Goal: Find specific page/section: Find specific page/section

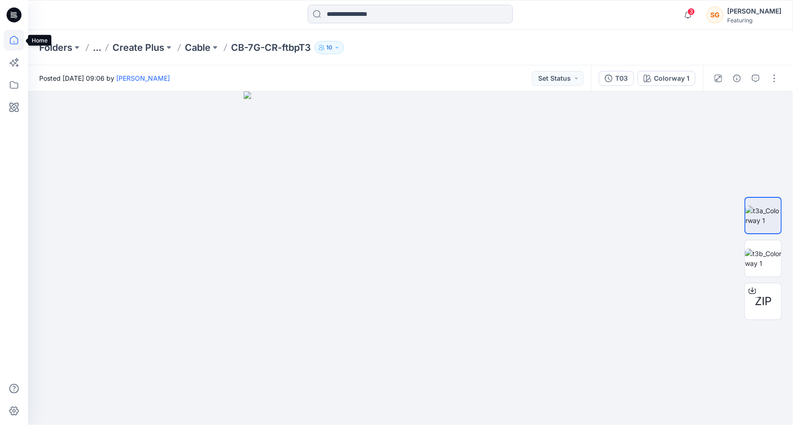
click at [14, 42] on icon at bounding box center [14, 40] width 8 height 8
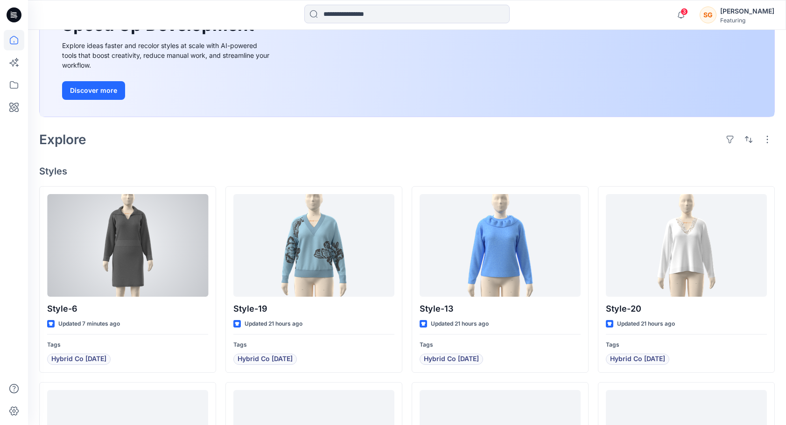
scroll to position [124, 0]
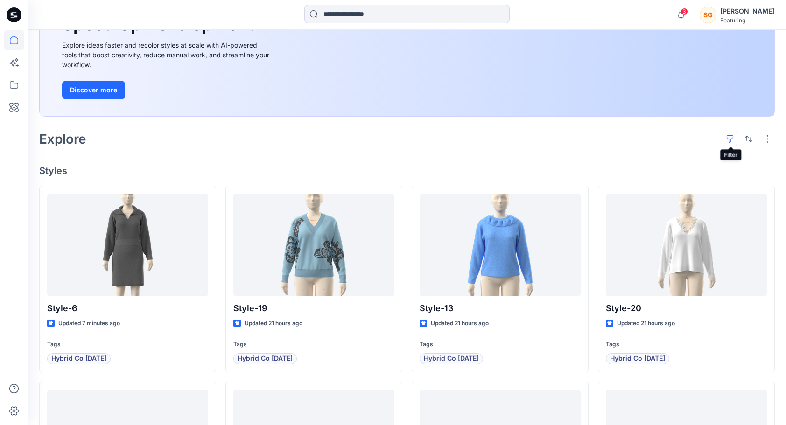
click at [732, 141] on button "button" at bounding box center [730, 139] width 15 height 15
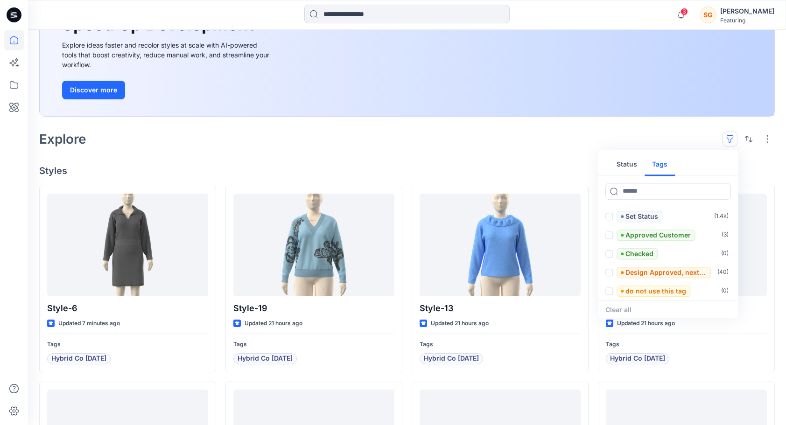
click at [655, 166] on button "Tags" at bounding box center [660, 165] width 30 height 22
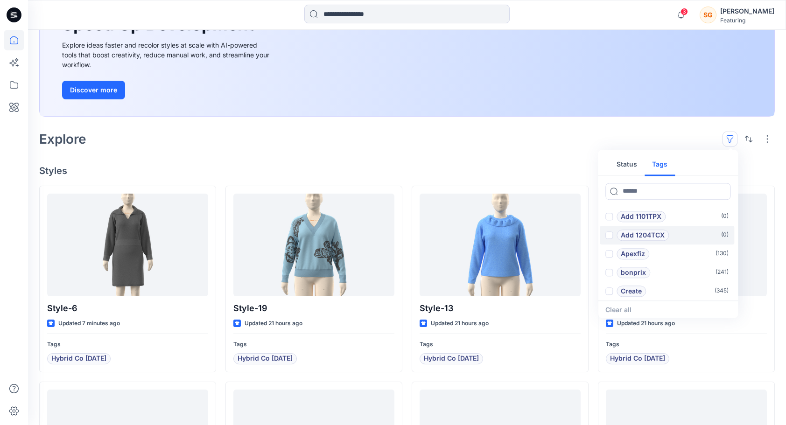
scroll to position [16, 0]
click at [622, 258] on p "bonprix" at bounding box center [633, 256] width 25 height 11
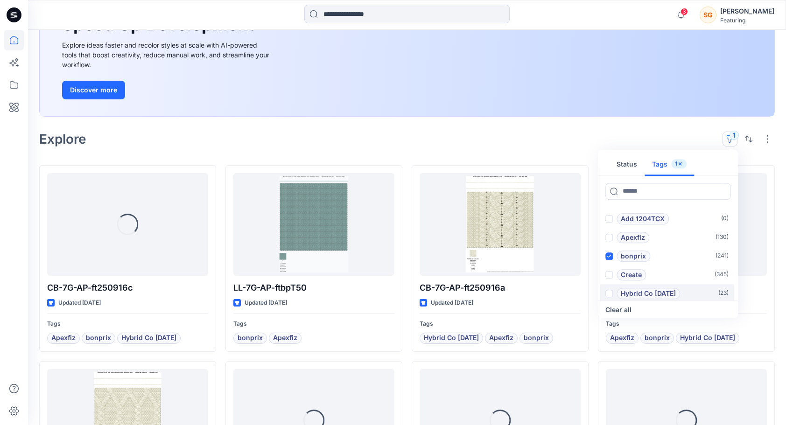
click at [613, 292] on span at bounding box center [609, 293] width 7 height 7
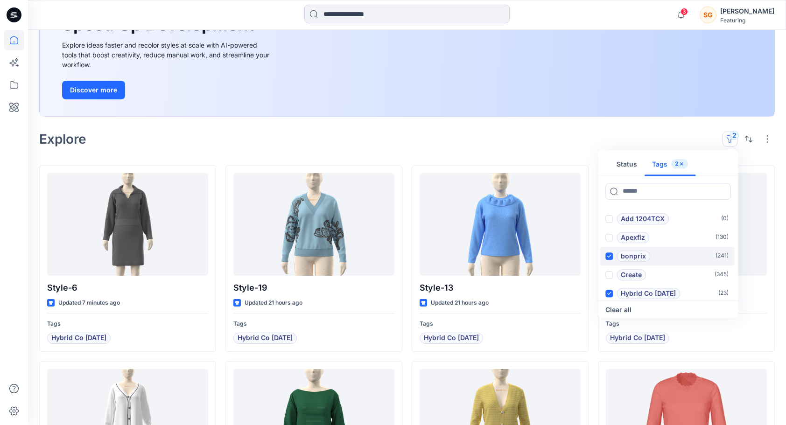
click at [608, 255] on icon at bounding box center [610, 256] width 4 height 3
click at [611, 235] on span at bounding box center [609, 237] width 7 height 7
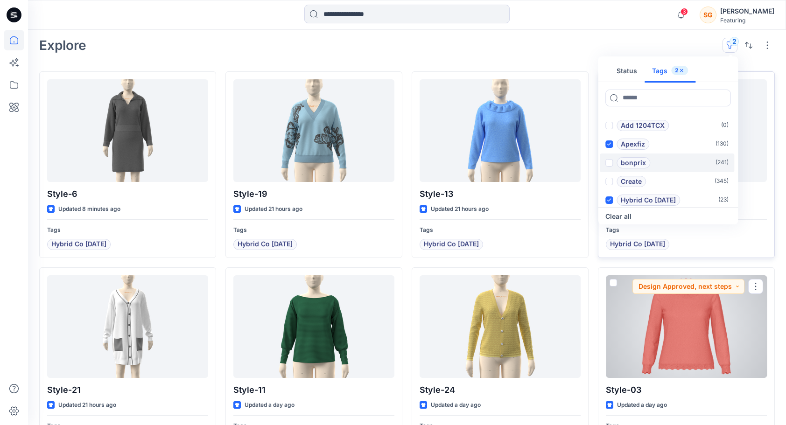
scroll to position [217, 0]
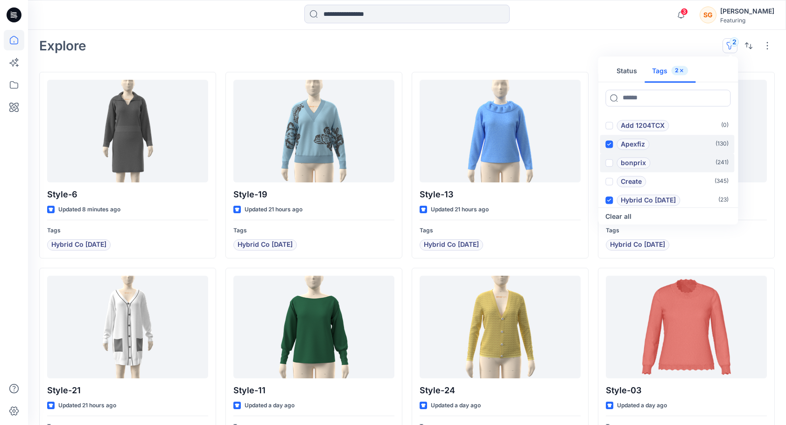
click at [612, 144] on span at bounding box center [609, 144] width 7 height 7
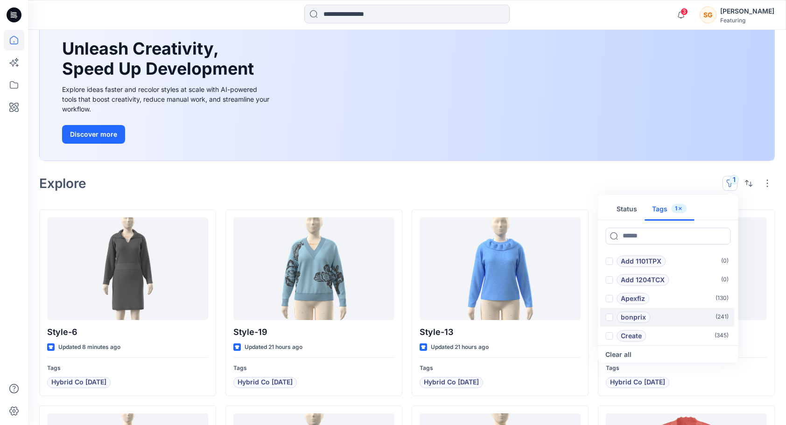
scroll to position [77, 0]
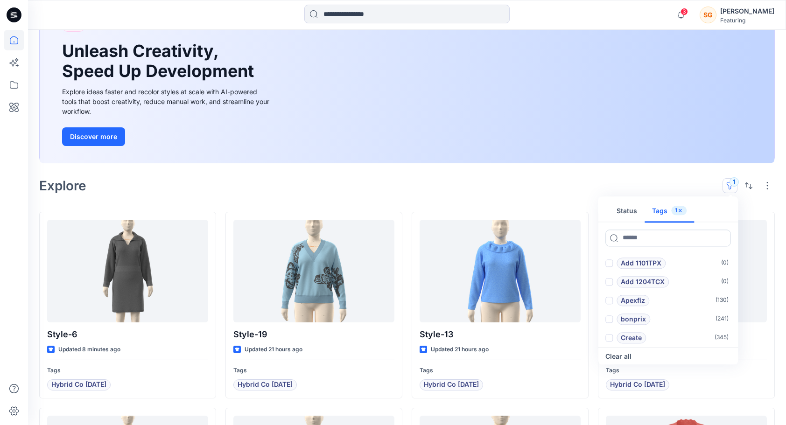
click at [613, 237] on input at bounding box center [668, 238] width 125 height 17
type input "*******"
click at [608, 262] on span at bounding box center [609, 263] width 7 height 7
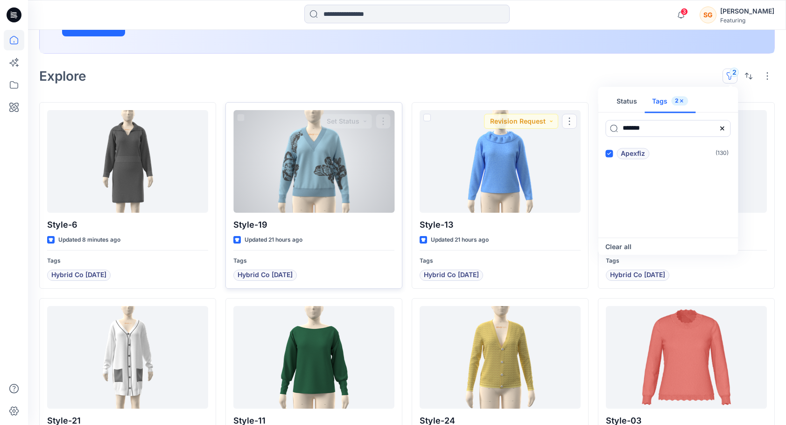
scroll to position [124, 0]
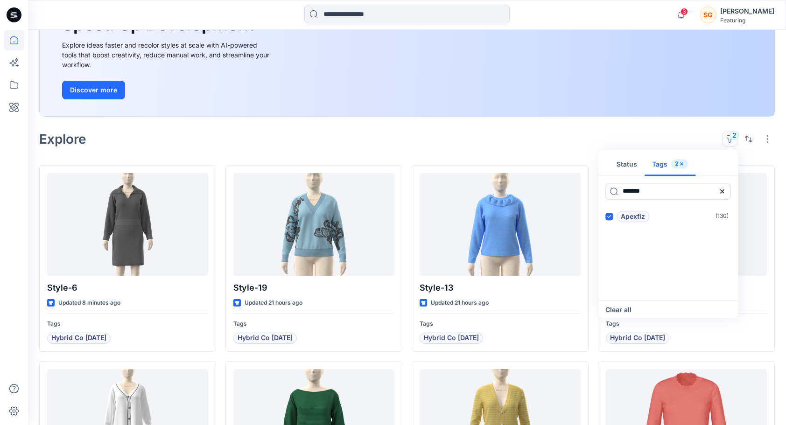
click at [614, 190] on input "*******" at bounding box center [668, 191] width 125 height 17
click at [664, 192] on input "*******" at bounding box center [668, 191] width 125 height 17
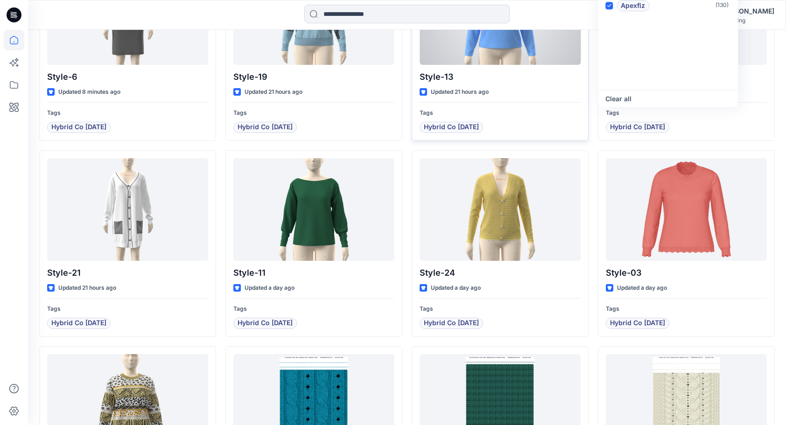
scroll to position [451, 0]
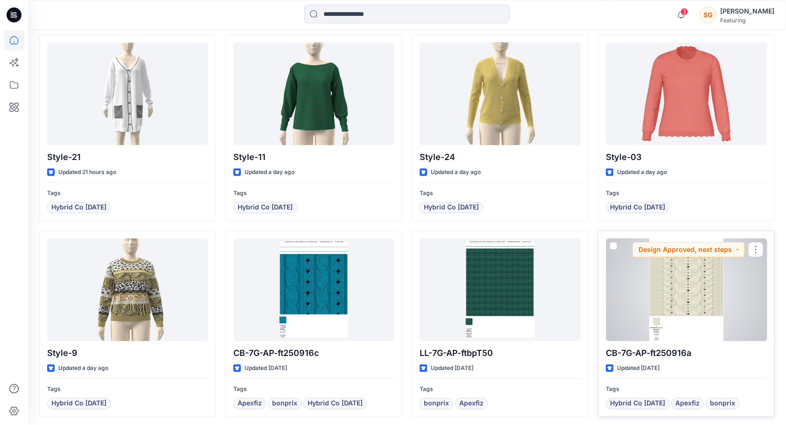
click at [679, 279] on div at bounding box center [686, 290] width 161 height 103
